Goal: Task Accomplishment & Management: Use online tool/utility

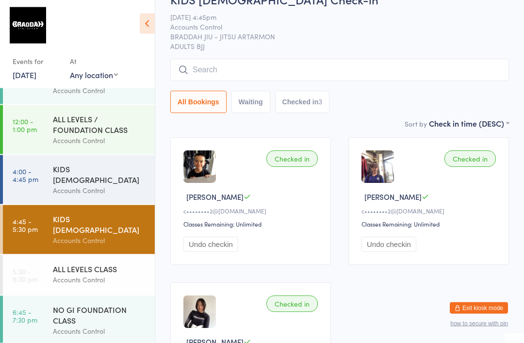
scroll to position [34, 0]
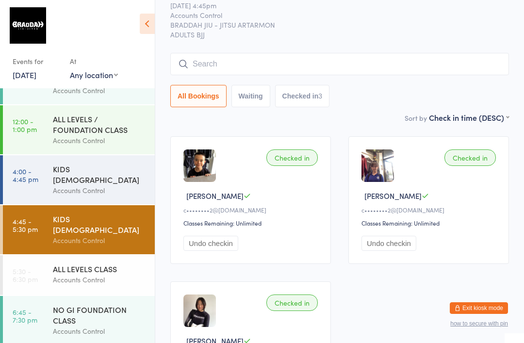
click at [429, 57] on input "search" at bounding box center [339, 64] width 339 height 22
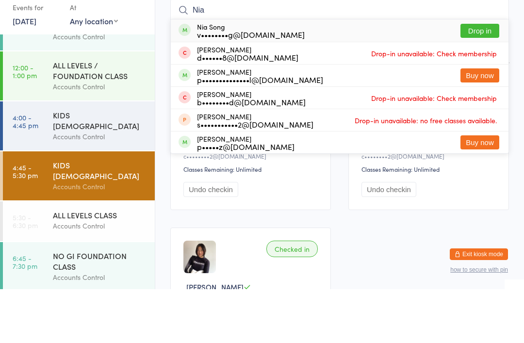
type input "Nia"
click at [489, 78] on button "Drop in" at bounding box center [479, 85] width 39 height 14
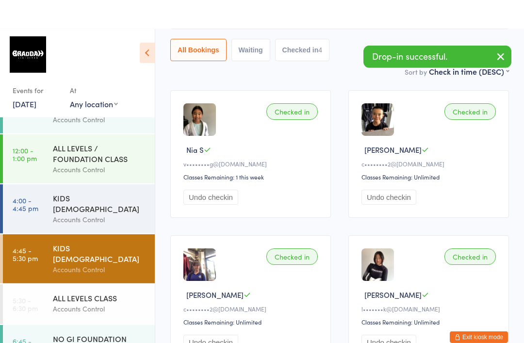
scroll to position [0, 0]
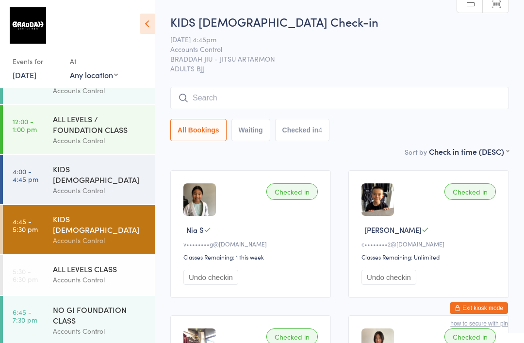
click at [37, 173] on time "4:00 - 4:45 pm" at bounding box center [26, 175] width 26 height 16
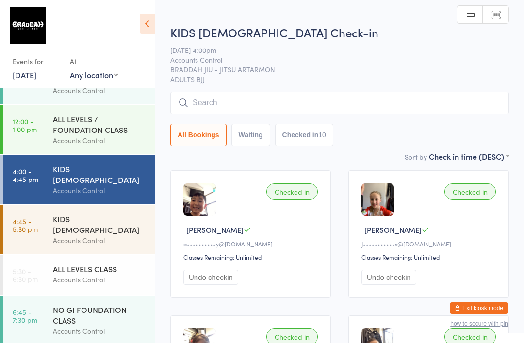
click at [49, 220] on link "4:45 - 5:30 pm KIDS [DEMOGRAPHIC_DATA] Accounts Control" at bounding box center [79, 229] width 152 height 49
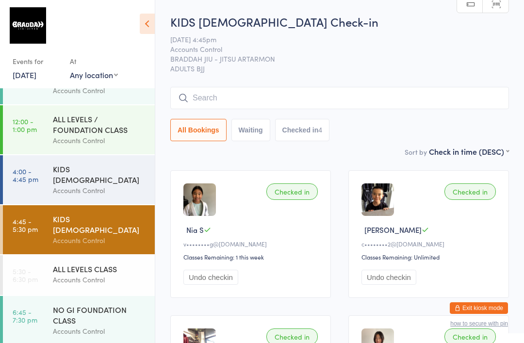
click at [377, 95] on input "search" at bounding box center [339, 98] width 339 height 22
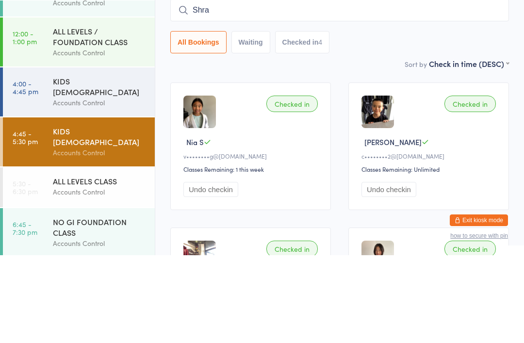
type input "[PERSON_NAME]"
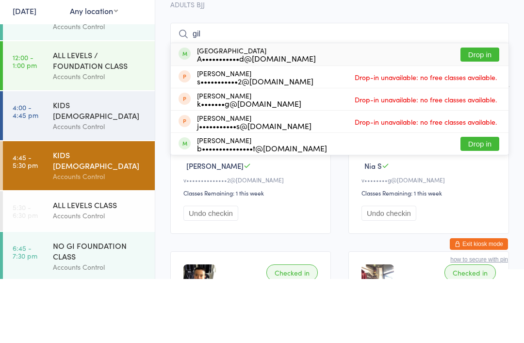
type input "gil"
click at [476, 130] on div "[PERSON_NAME] s•••••••••••2@[DOMAIN_NAME] Drop-in unavailable: no free classes …" at bounding box center [340, 141] width 338 height 22
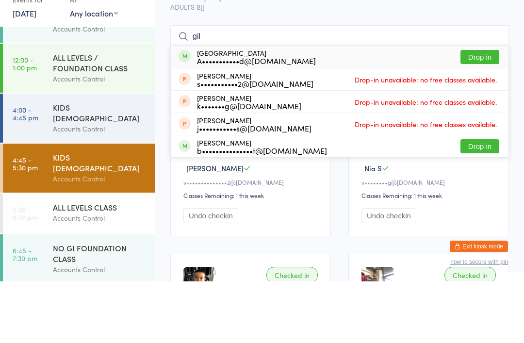
type input "gil"
click at [485, 112] on button "Drop in" at bounding box center [479, 119] width 39 height 14
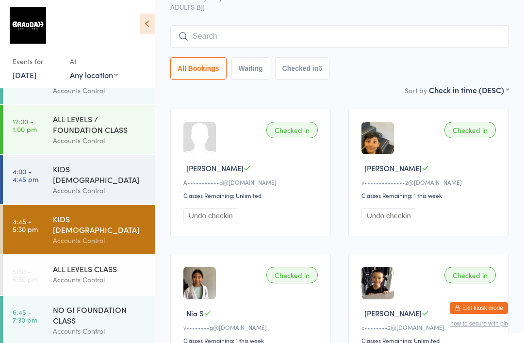
click at [102, 274] on div "Accounts Control" at bounding box center [100, 279] width 94 height 11
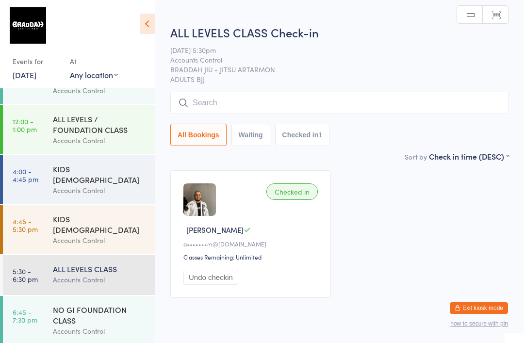
click at [386, 100] on input "search" at bounding box center [339, 103] width 339 height 22
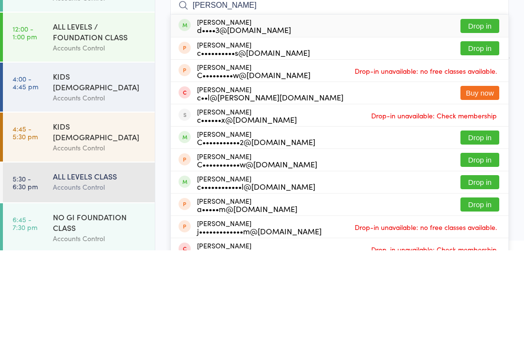
type input "[PERSON_NAME]"
click at [488, 112] on button "Drop in" at bounding box center [479, 119] width 39 height 14
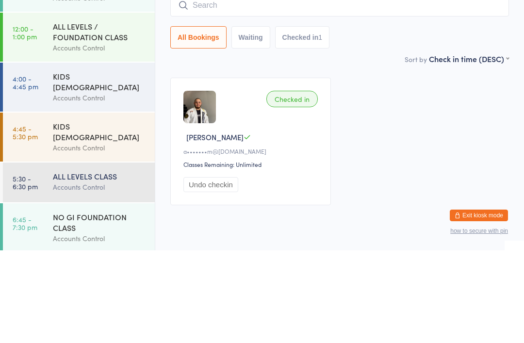
scroll to position [33, 0]
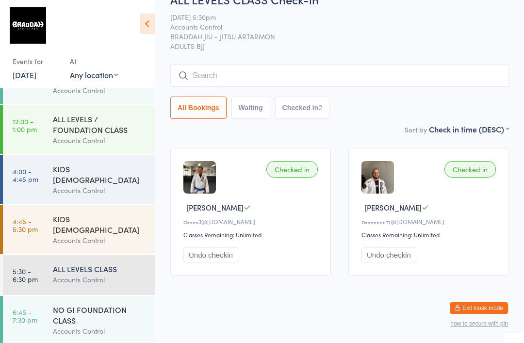
click at [163, 101] on ui-view "ALL LEVELS CLASS Check-in [DATE] 5:30pm Accounts Control BRADDAH JIU - JITSU AR…" at bounding box center [339, 137] width 369 height 293
click at [205, 65] on input "search" at bounding box center [339, 76] width 339 height 22
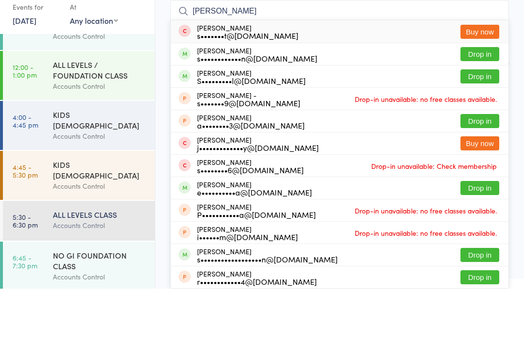
type input "[PERSON_NAME]"
click at [474, 101] on button "Drop in" at bounding box center [479, 108] width 39 height 14
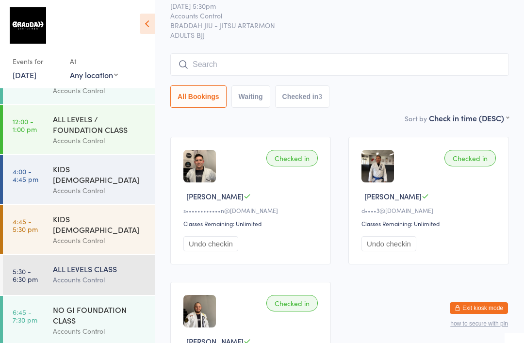
click at [353, 68] on input "search" at bounding box center [339, 64] width 339 height 22
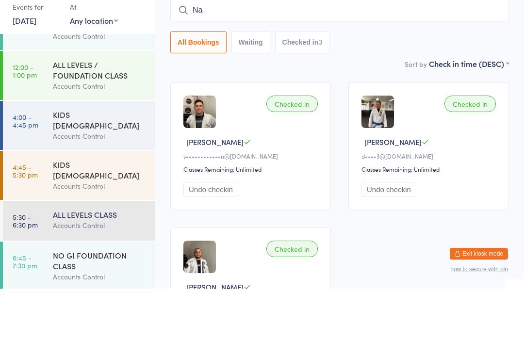
type input "Nan"
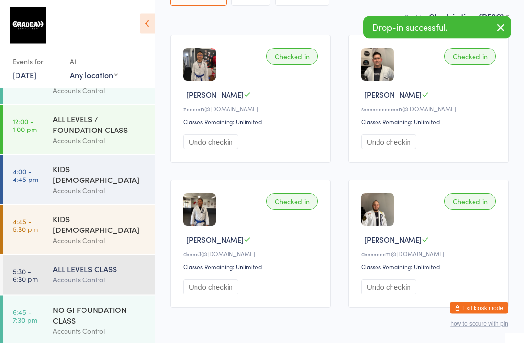
scroll to position [135, 0]
